Goal: Task Accomplishment & Management: Complete application form

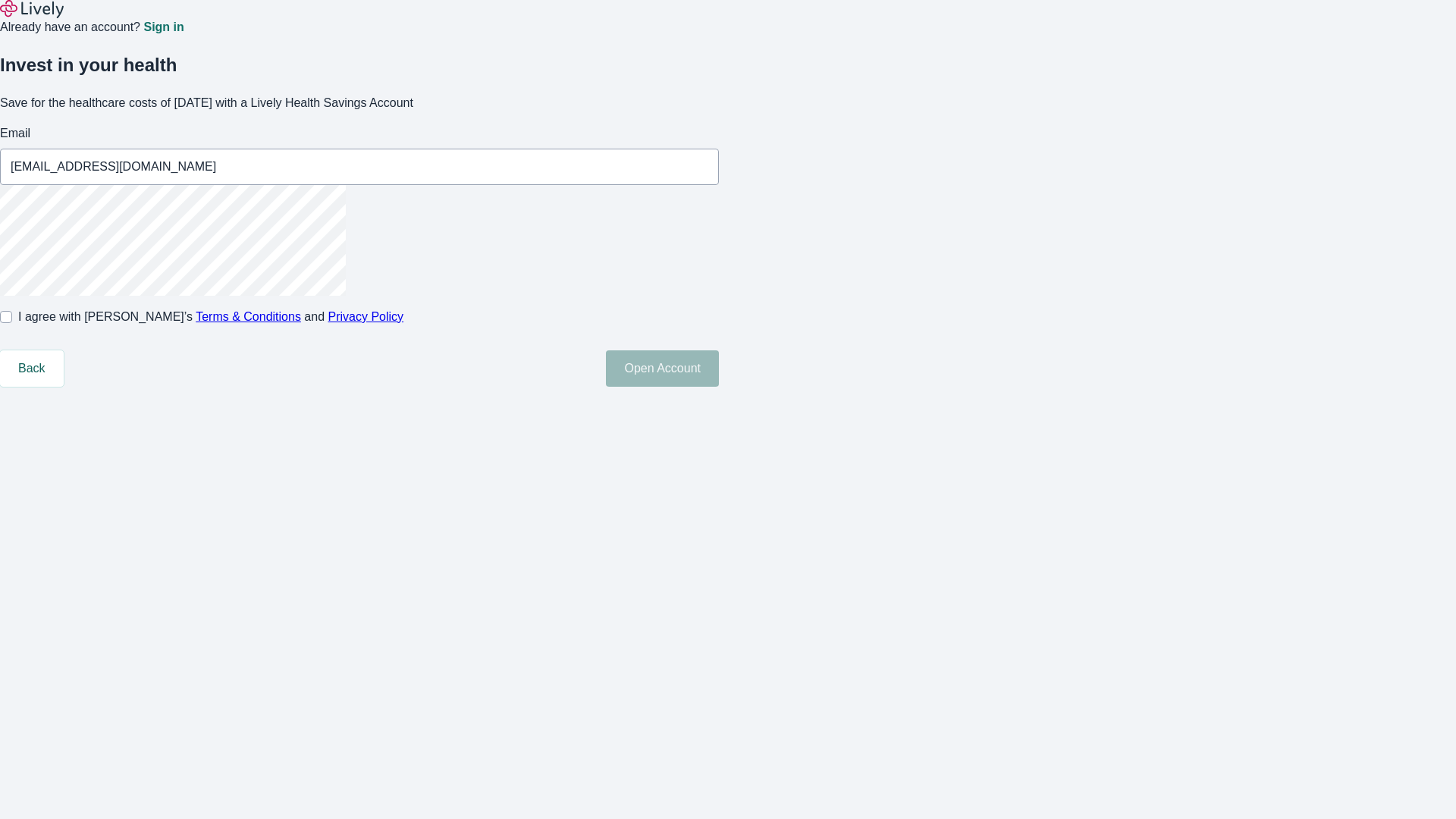
click at [12, 323] on input "I agree with Lively’s Terms & Conditions and Privacy Policy" at bounding box center [6, 317] width 12 height 12
checkbox input "true"
click at [719, 387] on button "Open Account" at bounding box center [662, 368] width 113 height 37
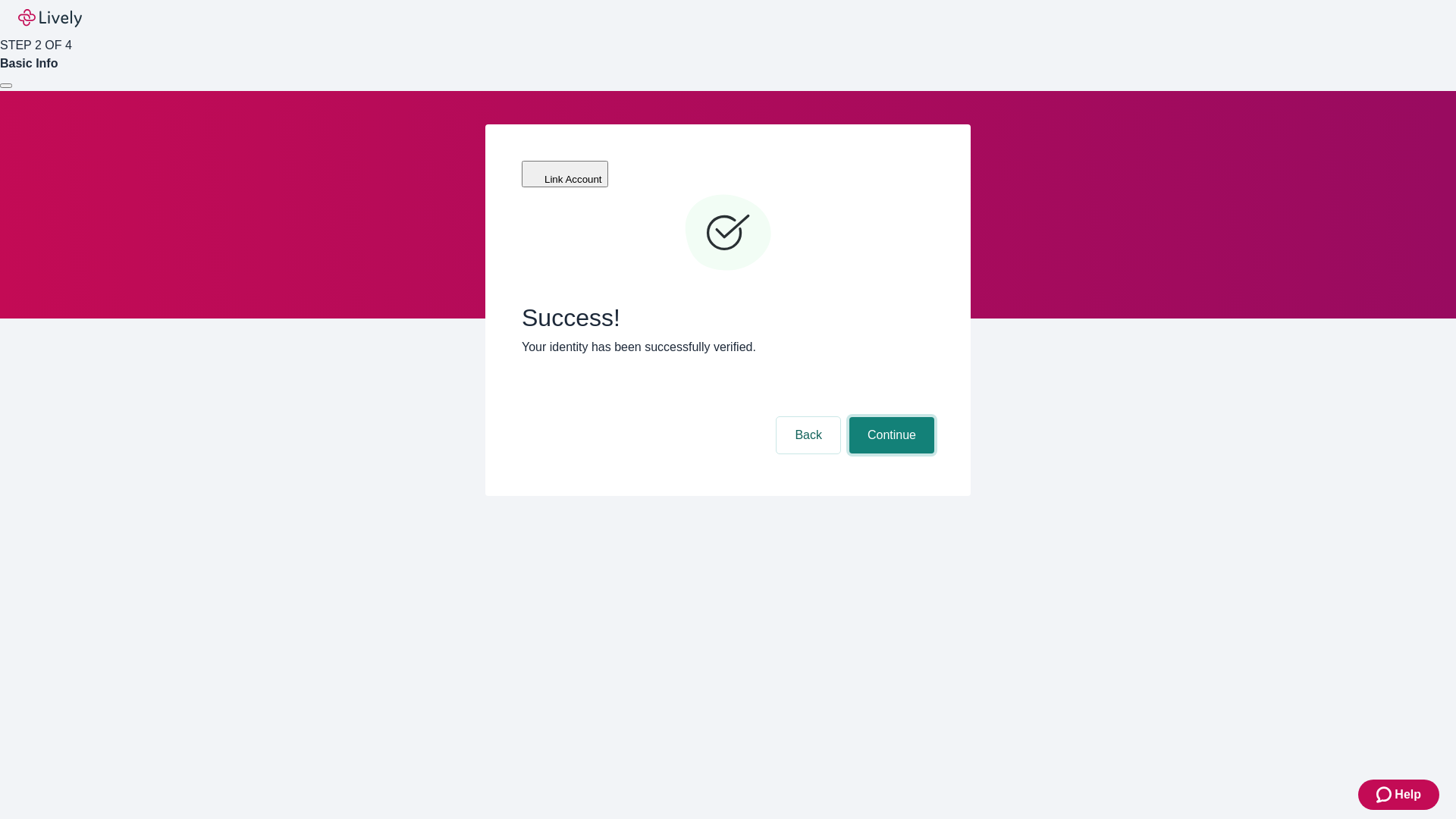
click at [889, 417] on button "Continue" at bounding box center [892, 435] width 85 height 37
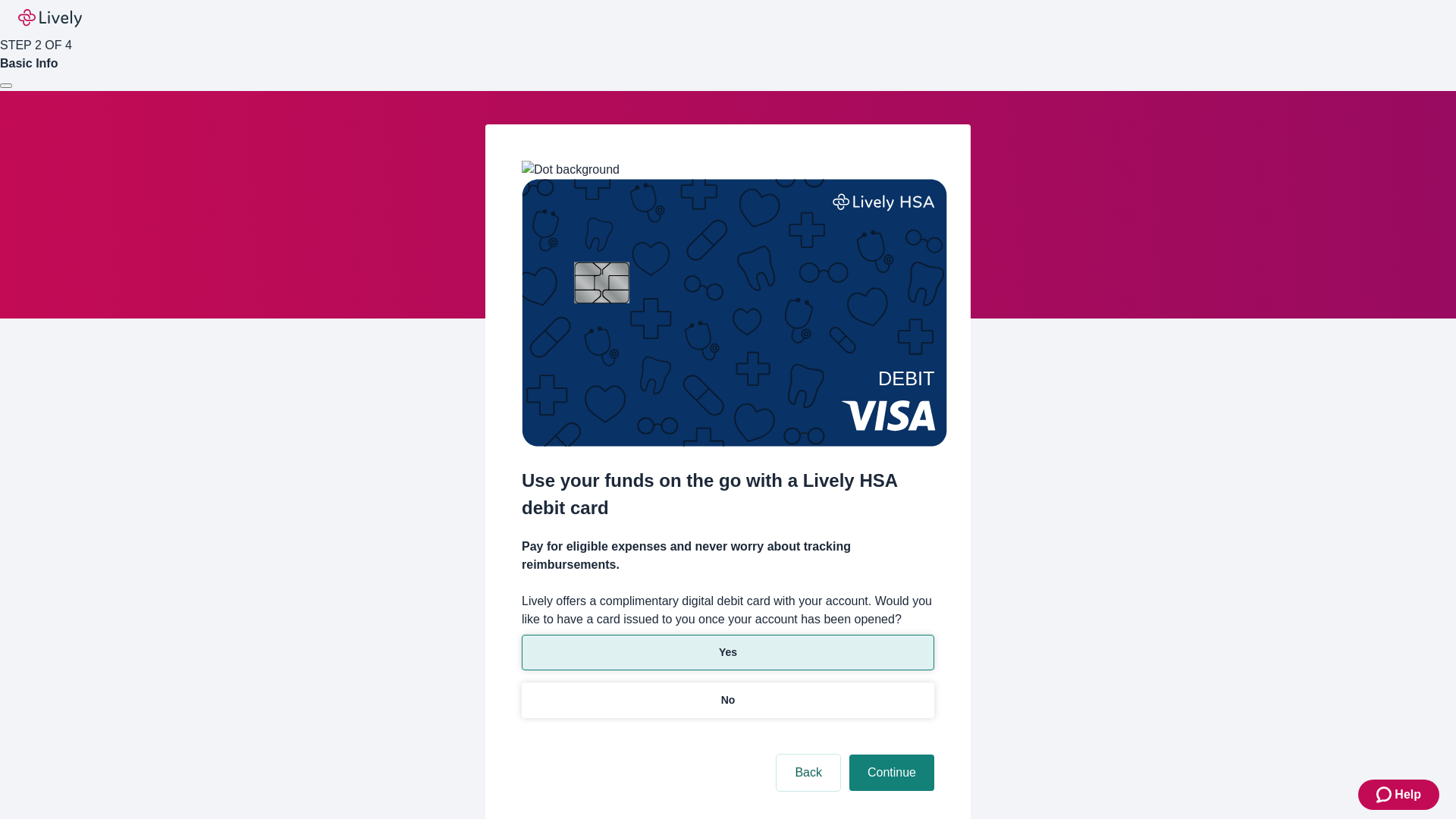
click at [728, 644] on p "Yes" at bounding box center [728, 652] width 18 height 16
click at [889, 754] on button "Continue" at bounding box center [892, 772] width 85 height 37
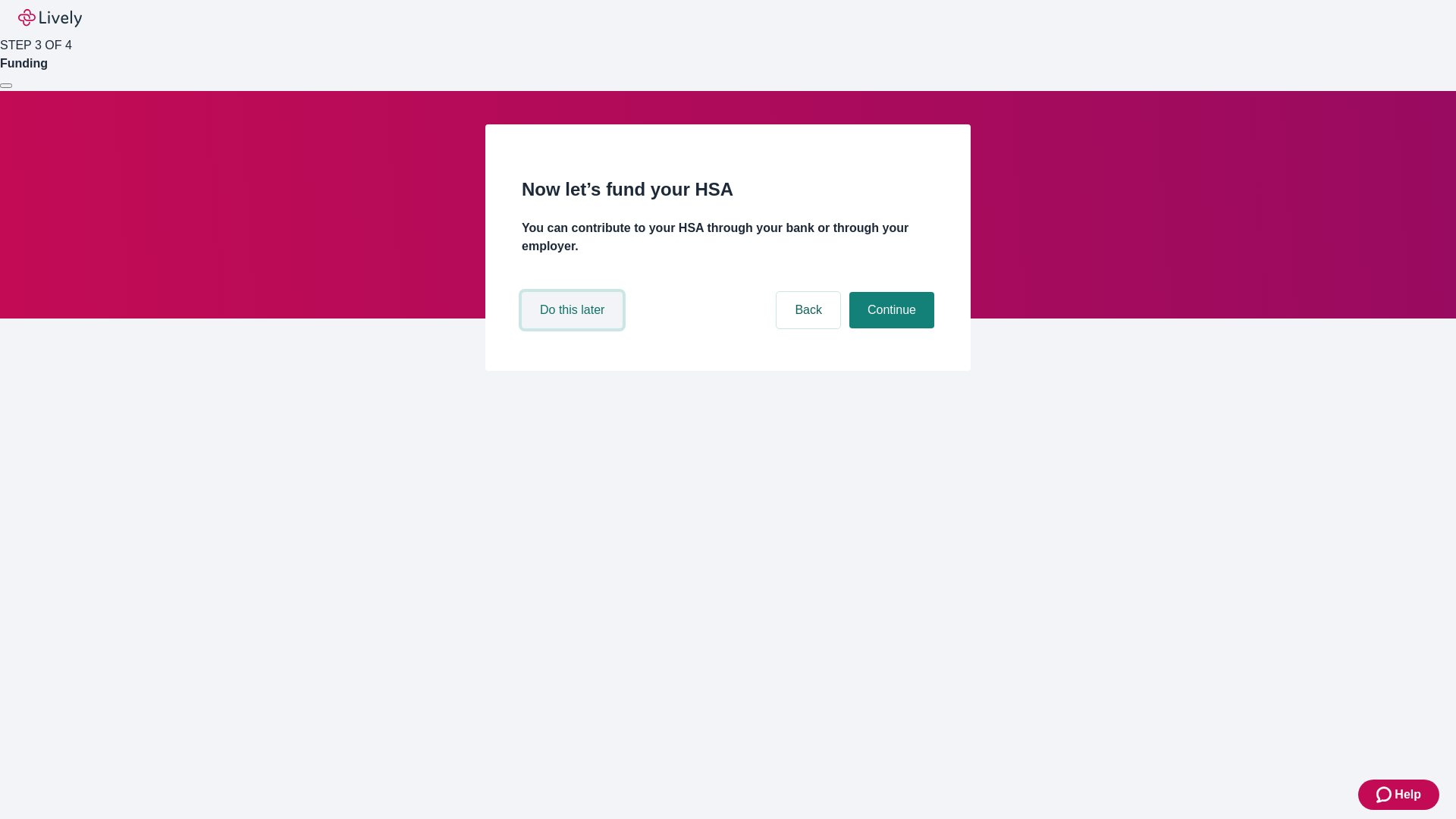
click at [574, 328] on button "Do this later" at bounding box center [572, 310] width 101 height 37
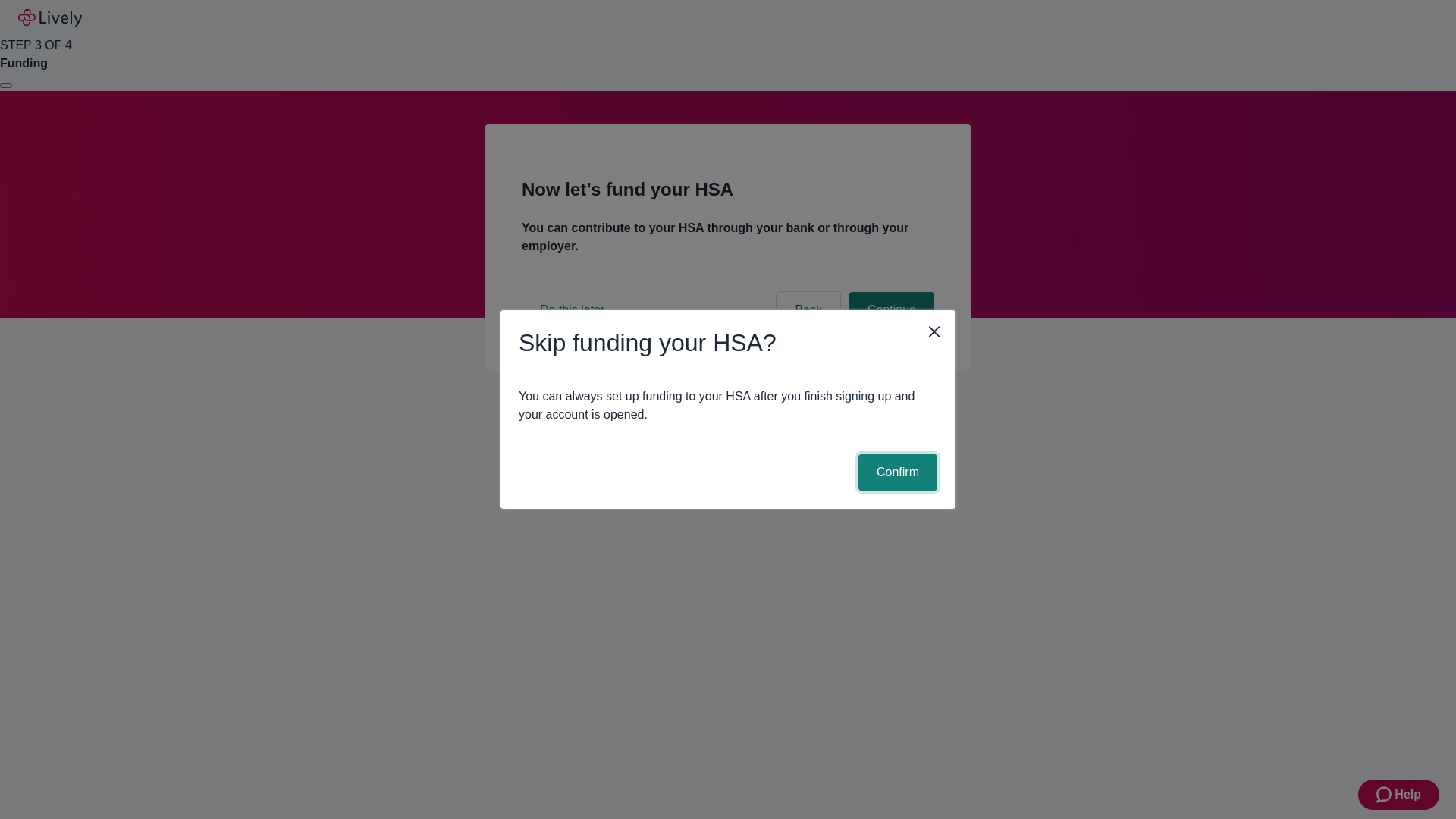
click at [896, 473] on button "Confirm" at bounding box center [897, 472] width 79 height 37
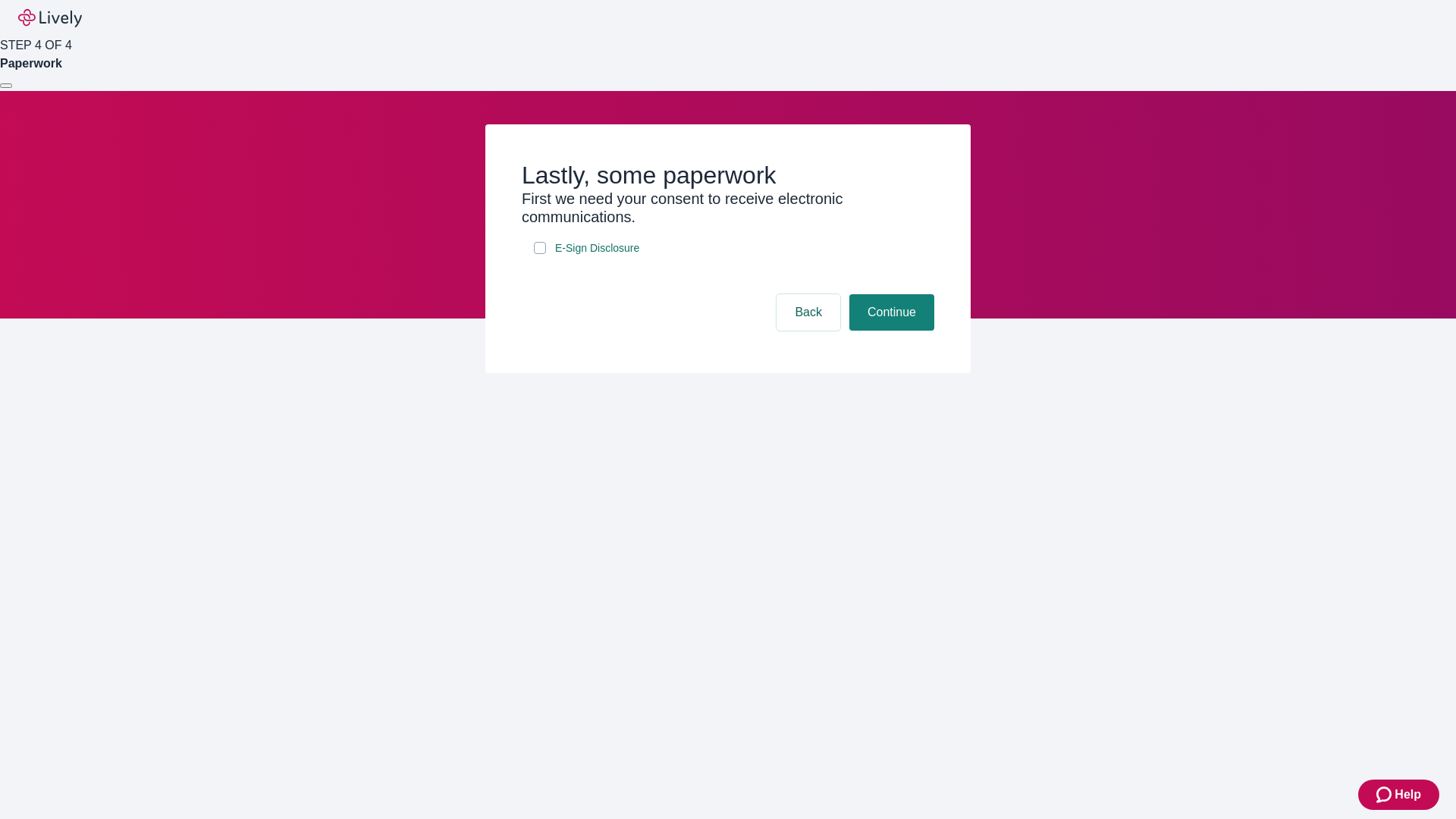
click at [540, 254] on input "E-Sign Disclosure" at bounding box center [540, 247] width 12 height 12
checkbox input "true"
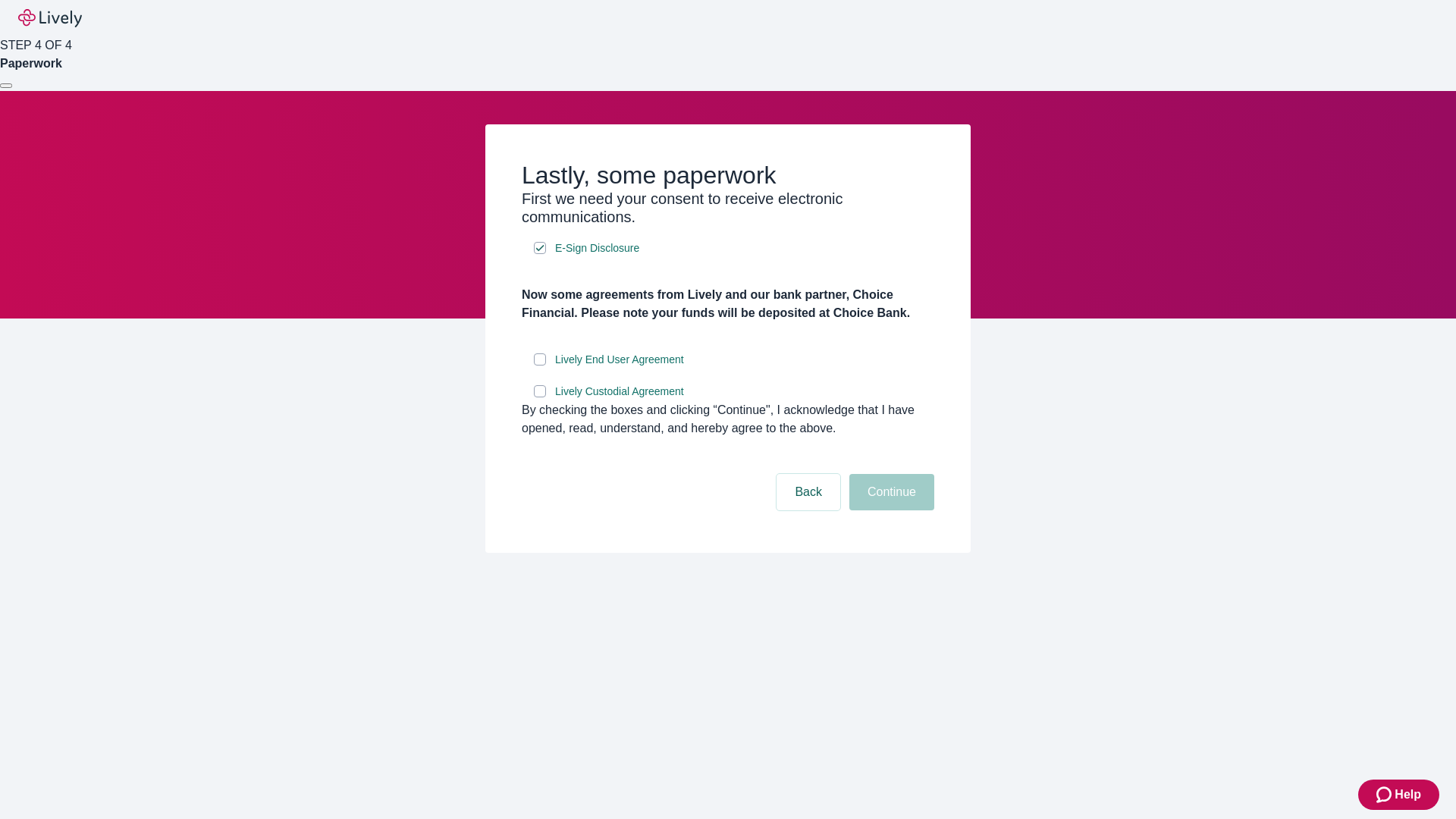
click at [540, 366] on input "Lively End User Agreement" at bounding box center [540, 359] width 12 height 12
checkbox input "true"
click at [540, 398] on input "Lively Custodial Agreement" at bounding box center [540, 391] width 12 height 12
checkbox input "true"
click at [889, 510] on button "Continue" at bounding box center [892, 492] width 85 height 37
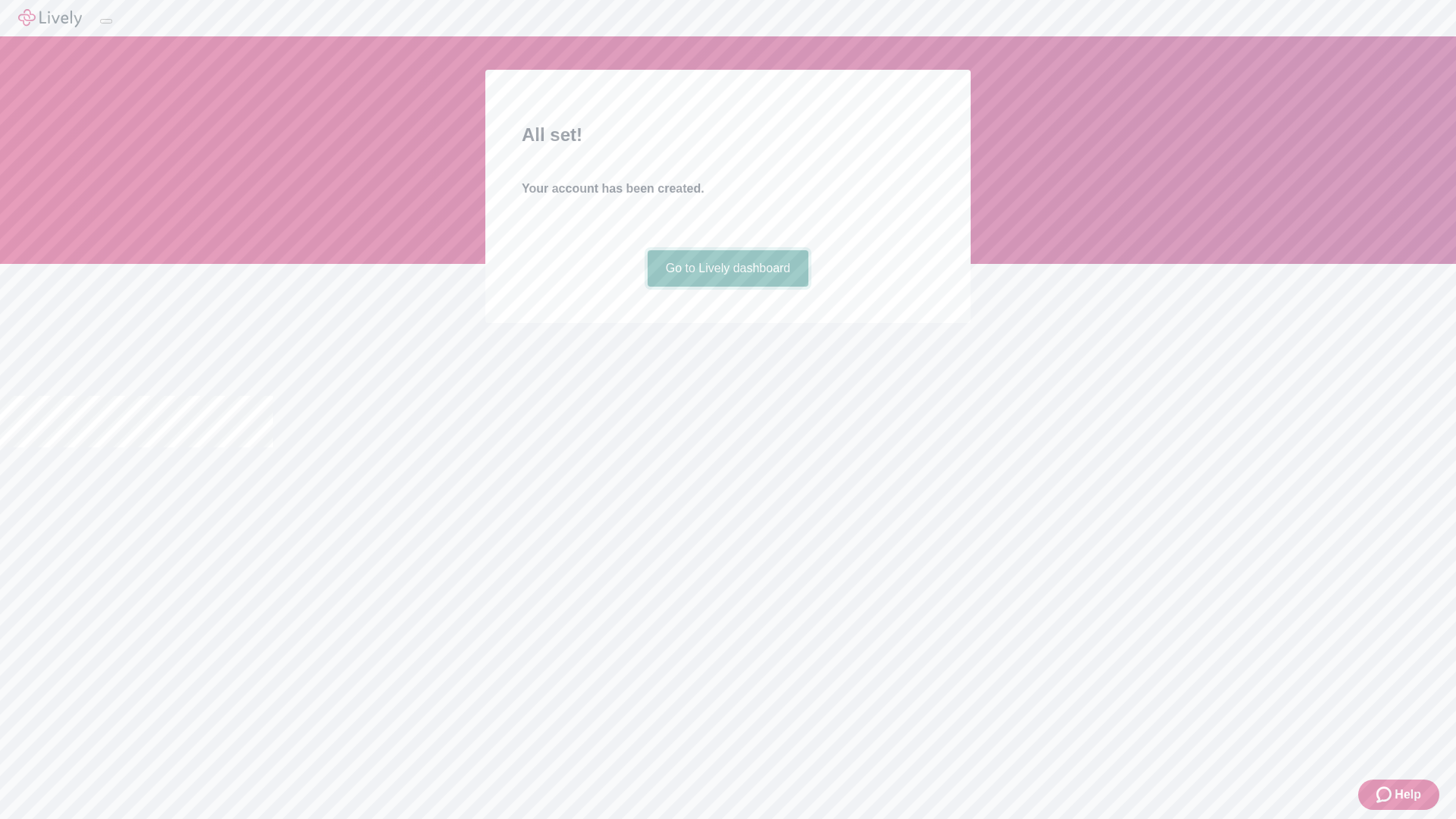
click at [728, 287] on link "Go to Lively dashboard" at bounding box center [728, 268] width 162 height 37
